Goal: Communication & Community: Answer question/provide support

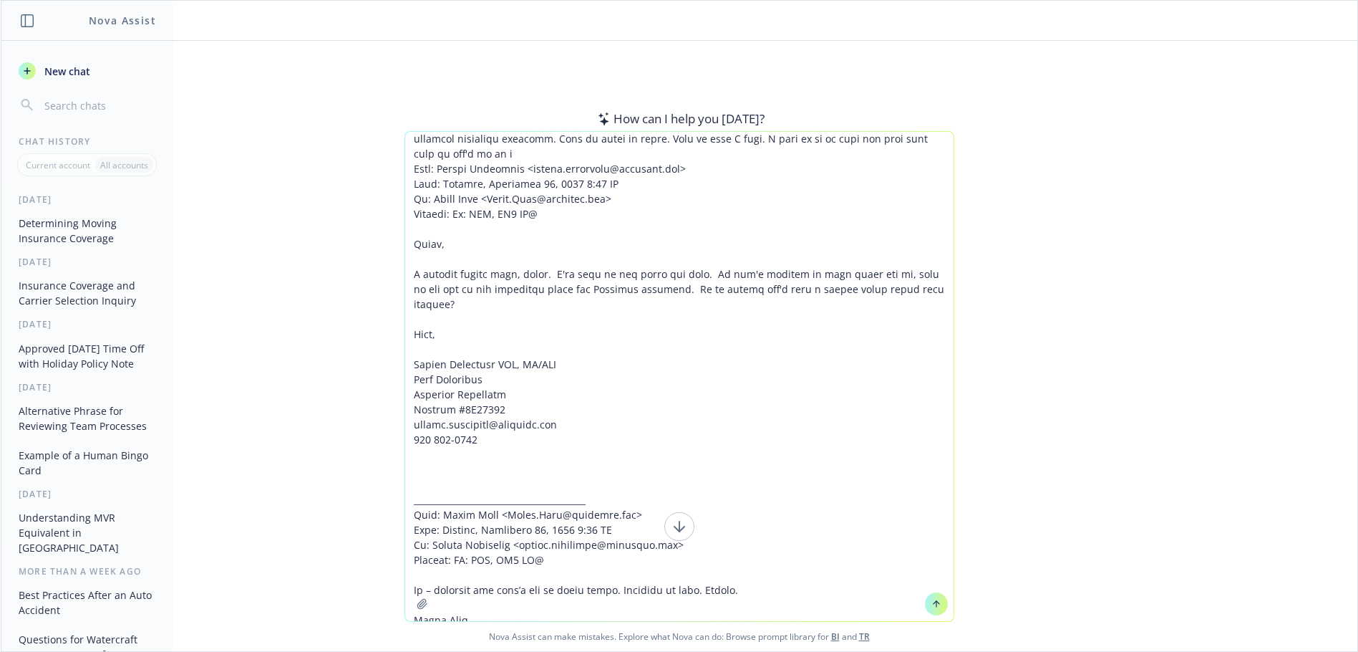
scroll to position [37, 0]
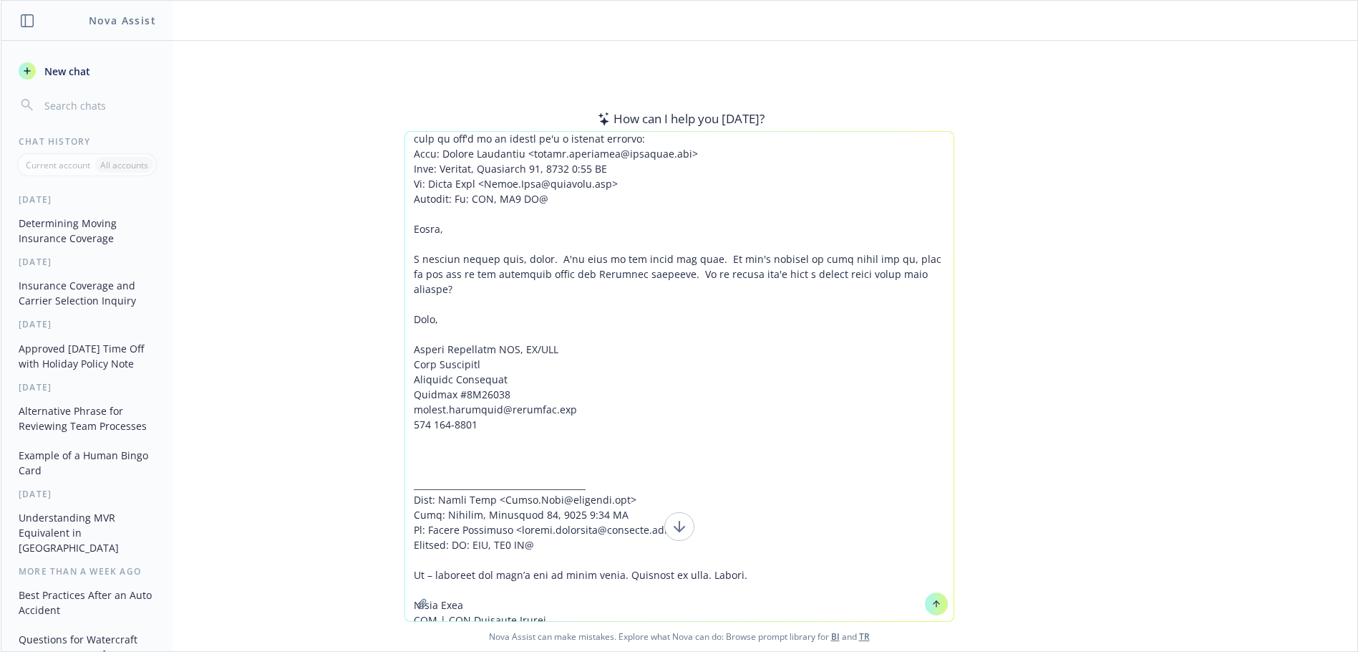
click at [571, 140] on textarea at bounding box center [679, 376] width 549 height 489
paste textarea "Sorry, that isn’t accurate – we do have Progressive, a stand-alone auto carrier…"
type textarea "Lorem ips dol sitame C adipisci eli seddoei. Tempor in ut l etdolorem aliquaeni…"
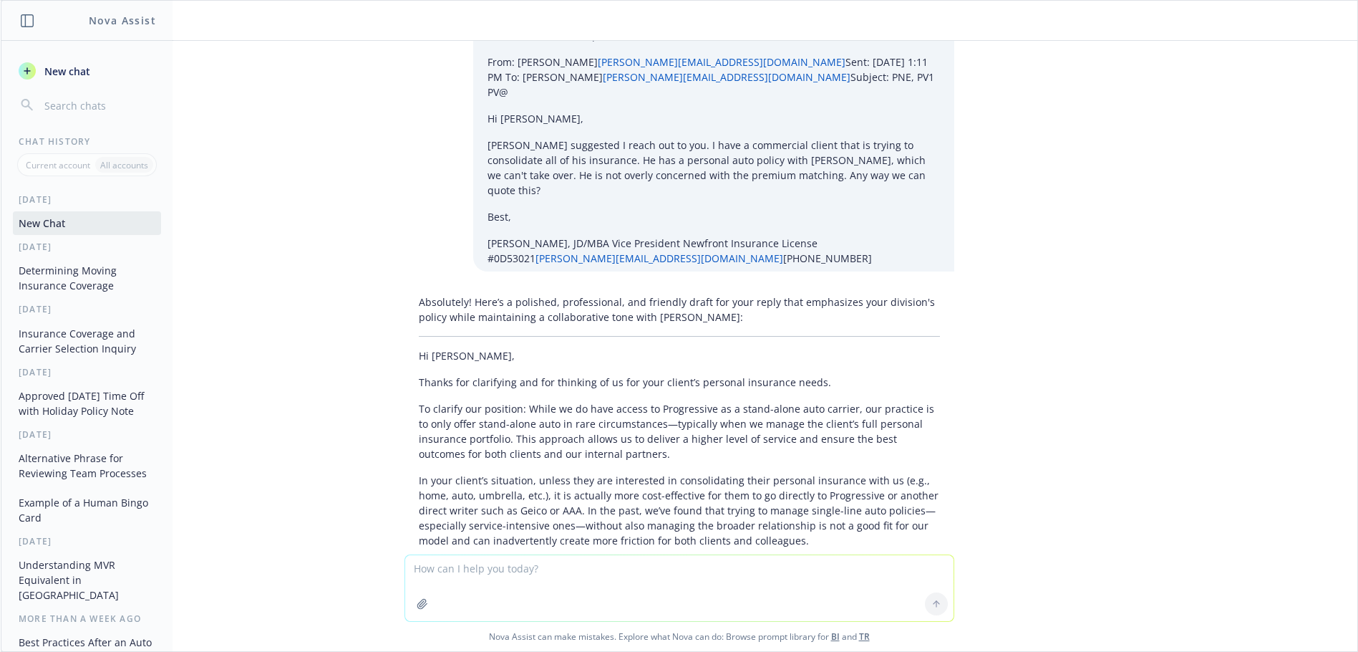
scroll to position [809, 0]
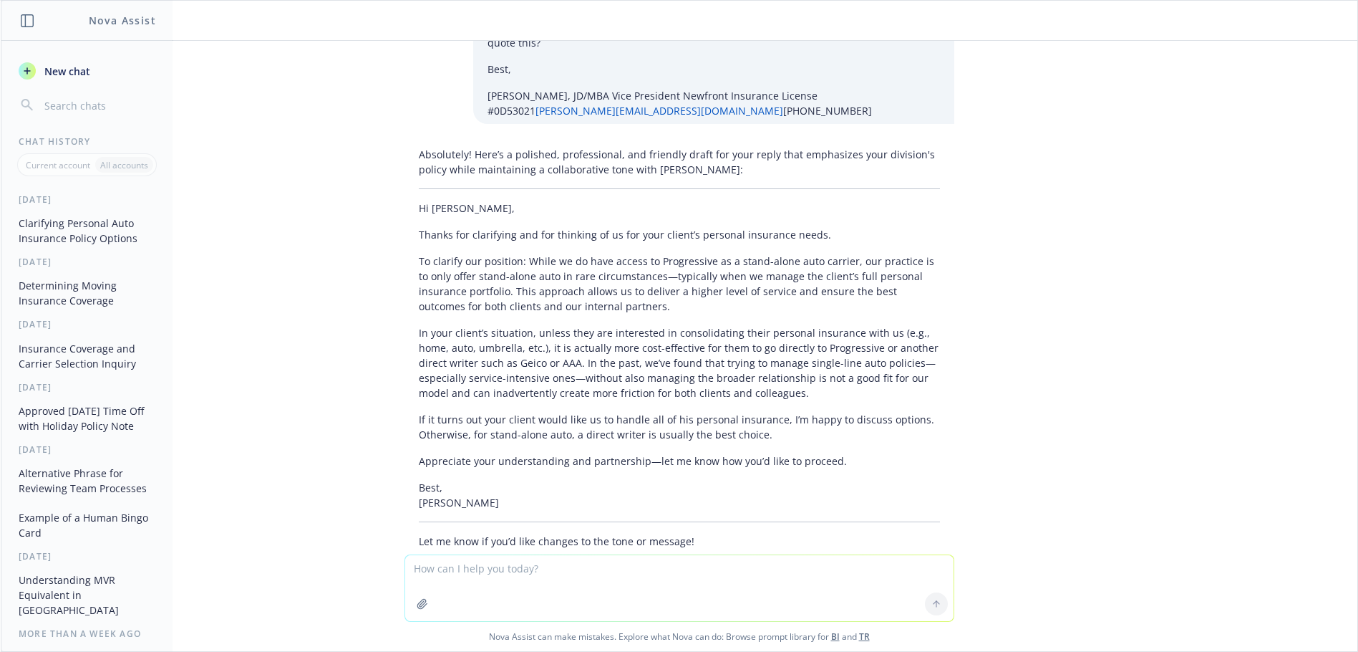
click at [419, 201] on p "Hi [PERSON_NAME]," at bounding box center [679, 208] width 521 height 15
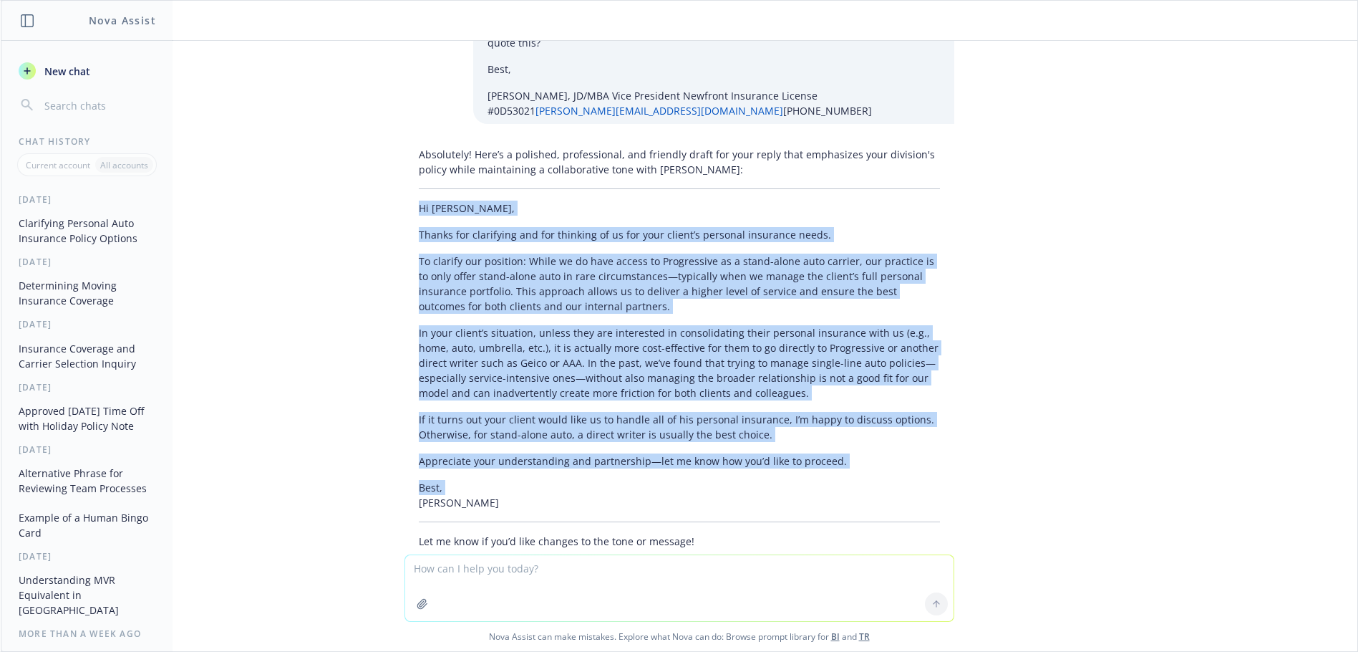
drag, startPoint x: 409, startPoint y: 148, endPoint x: 467, endPoint y: 425, distance: 283.8
click at [467, 425] on div "Absolutely! Here’s a polished, professional, and friendly draft for your reply …" at bounding box center [680, 347] width 550 height 413
drag, startPoint x: 467, startPoint y: 425, endPoint x: 445, endPoint y: 375, distance: 54.5
click at [466, 480] on p "Best, [PERSON_NAME]" at bounding box center [679, 495] width 521 height 30
click at [419, 201] on p "Hi [PERSON_NAME]," at bounding box center [679, 208] width 521 height 15
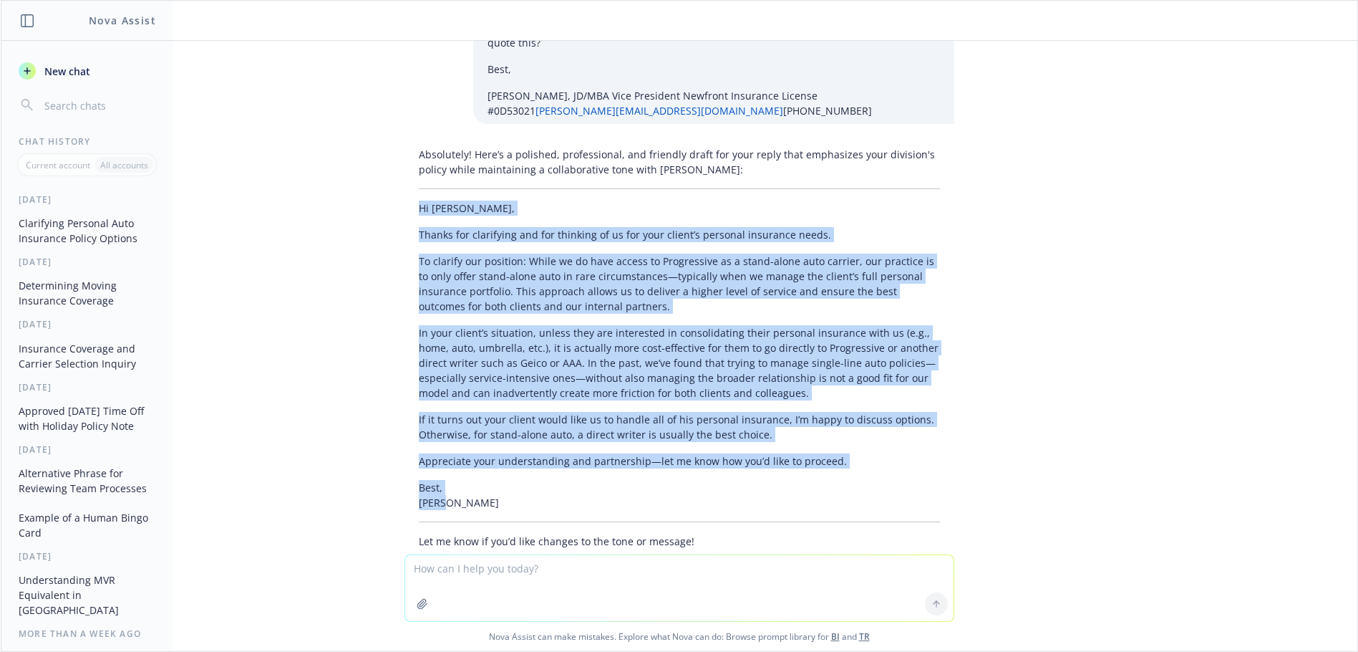
drag, startPoint x: 409, startPoint y: 148, endPoint x: 468, endPoint y: 436, distance: 294.5
click at [468, 436] on div "Absolutely! Here’s a polished, professional, and friendly draft for your reply …" at bounding box center [680, 347] width 550 height 413
copy div "Lo Ipsumd, Sitame con adipiscing eli sed doeiusmo te in utl etdo magnaa’e admin…"
